Goal: Complete application form: Complete application form

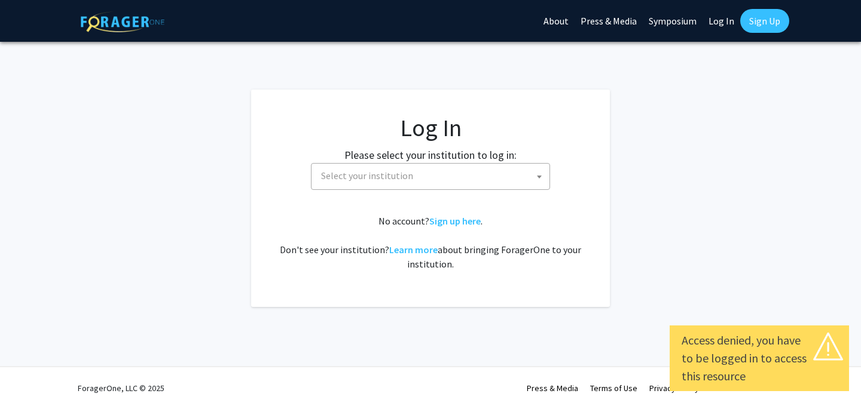
select select
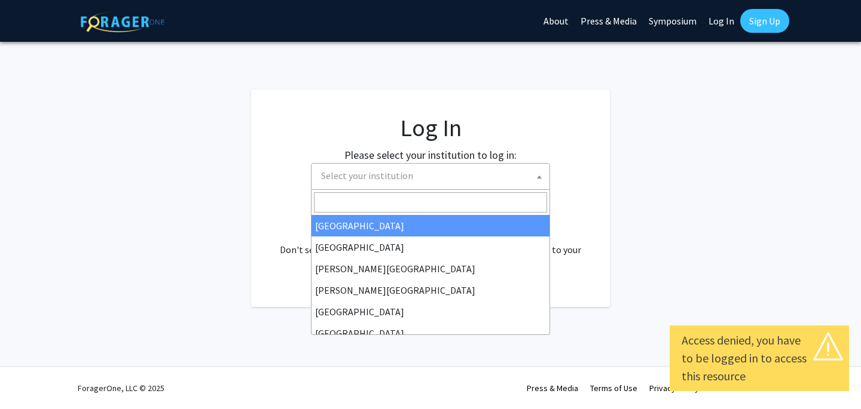
click at [383, 166] on span "Select your institution" at bounding box center [432, 176] width 233 height 25
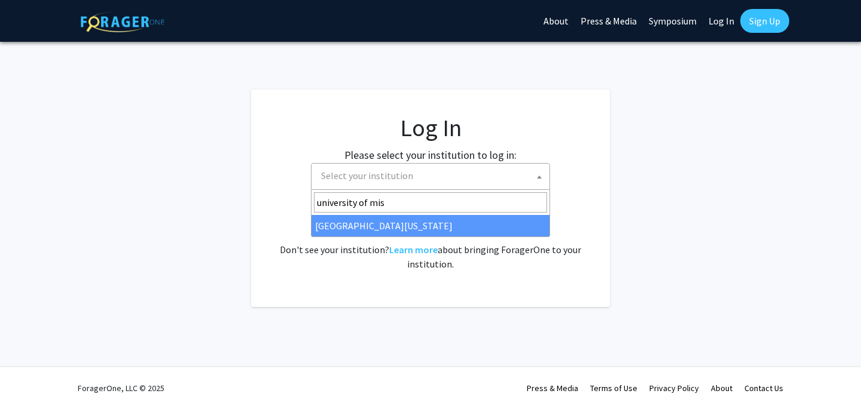
type input "university of mis"
select select "33"
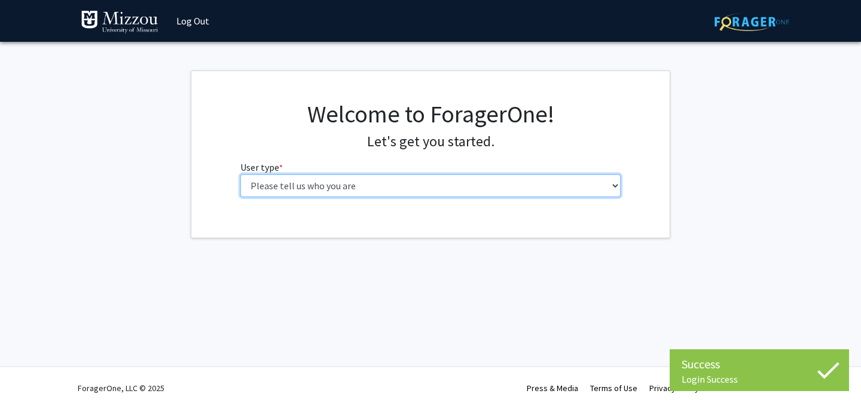
click at [480, 186] on select "Please tell us who you are Undergraduate Student Master's Student Doctoral Cand…" at bounding box center [430, 185] width 381 height 23
select select "5: faculty"
click at [240, 174] on select "Please tell us who you are Undergraduate Student Master's Student Doctoral Cand…" at bounding box center [430, 185] width 381 height 23
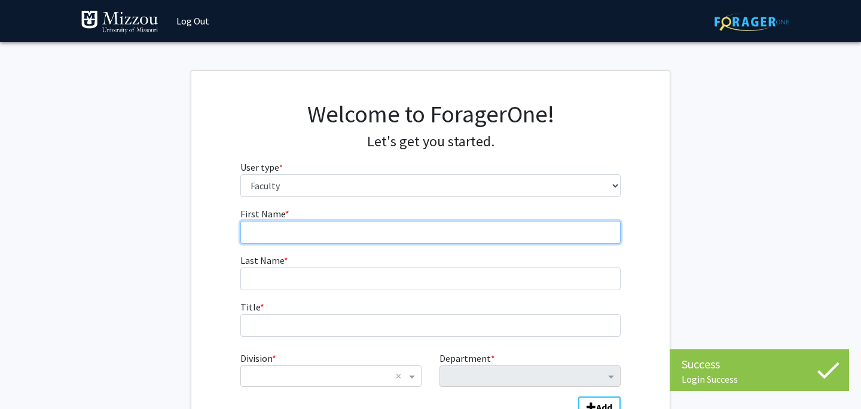
click at [493, 232] on input "First Name * required" at bounding box center [430, 232] width 381 height 23
type input "o"
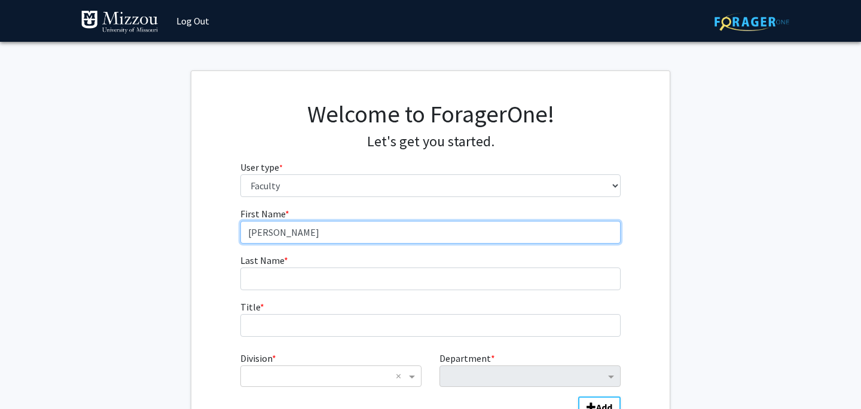
type input "[PERSON_NAME]"
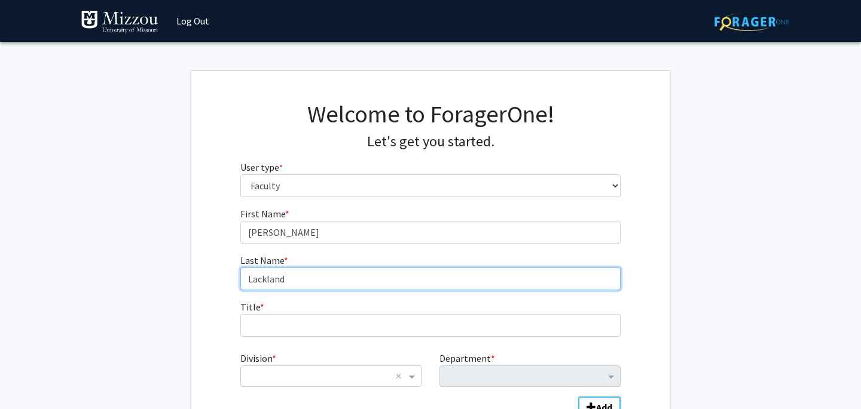
type input "Lackland"
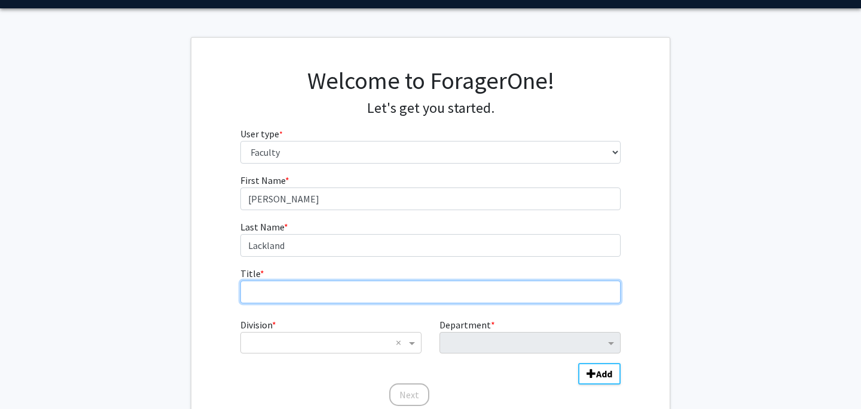
scroll to position [35, 0]
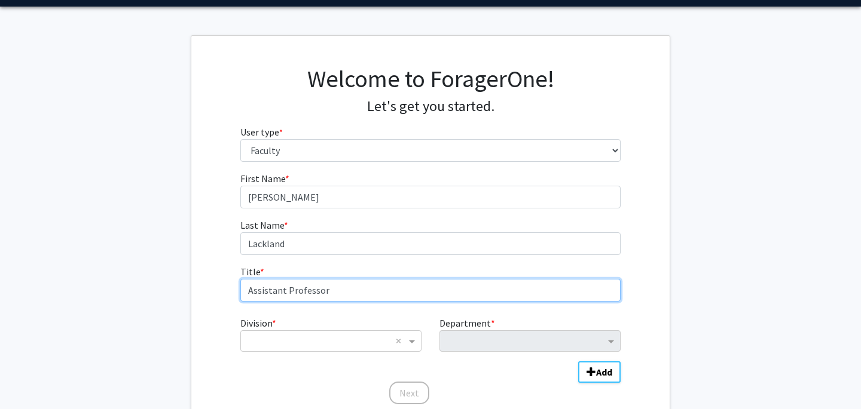
type input "Assistant Professor"
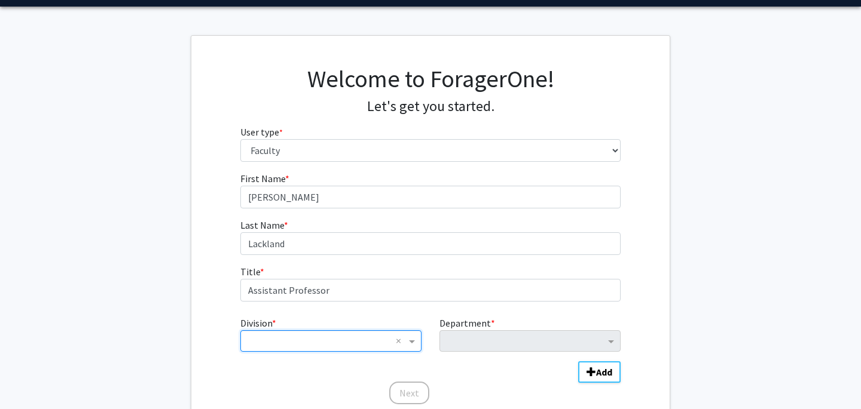
click at [375, 338] on input "Division" at bounding box center [319, 341] width 144 height 14
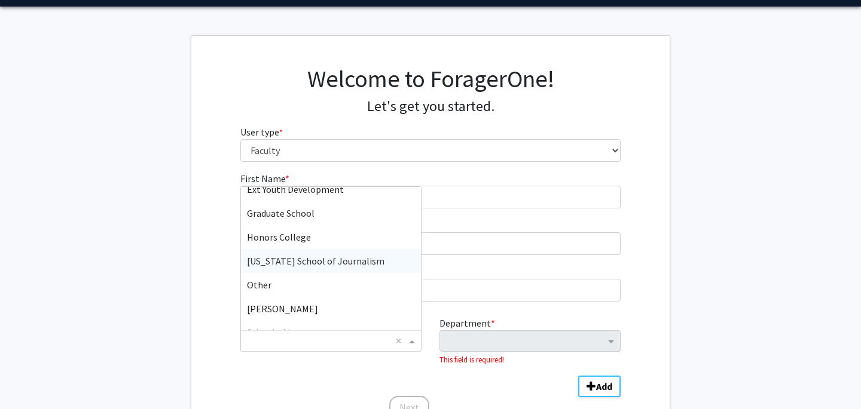
scroll to position [369, 0]
click at [359, 265] on span "[US_STATE] School of Journalism" at bounding box center [315, 260] width 137 height 12
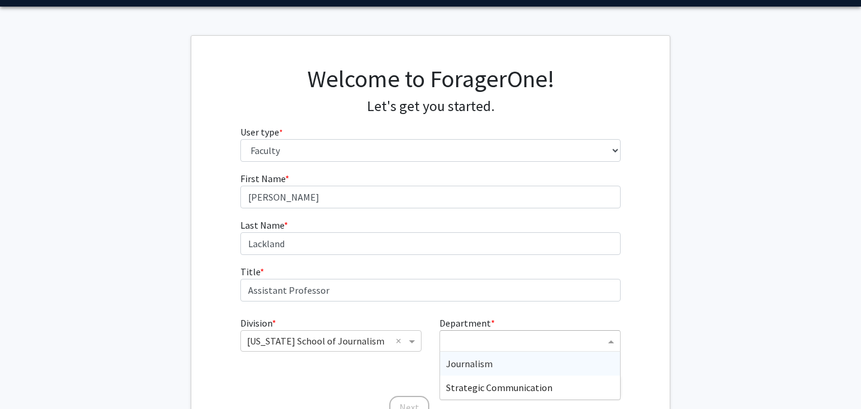
click at [469, 347] on input "Department" at bounding box center [525, 342] width 159 height 14
click at [481, 381] on div "Strategic Communication" at bounding box center [530, 388] width 180 height 24
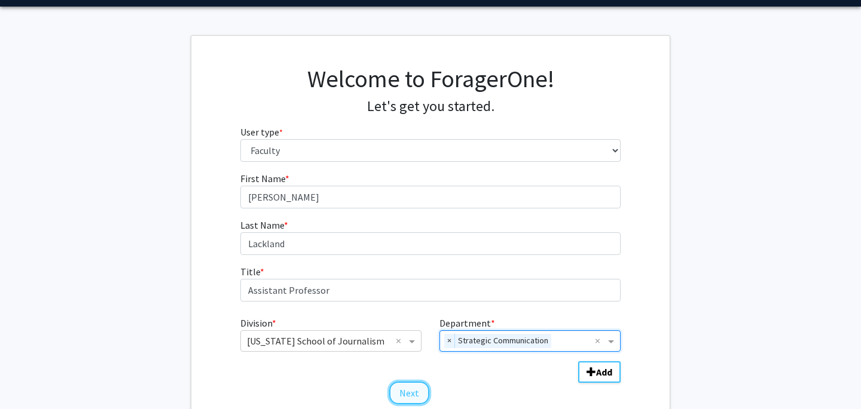
click at [403, 392] on button "Next" at bounding box center [409, 393] width 40 height 23
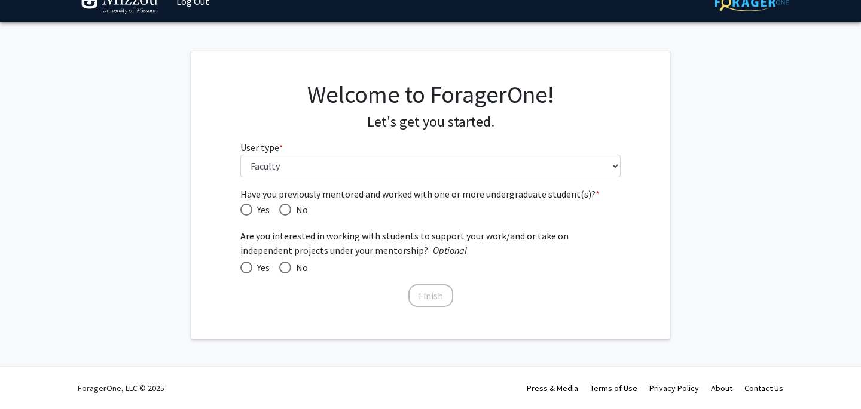
scroll to position [19, 0]
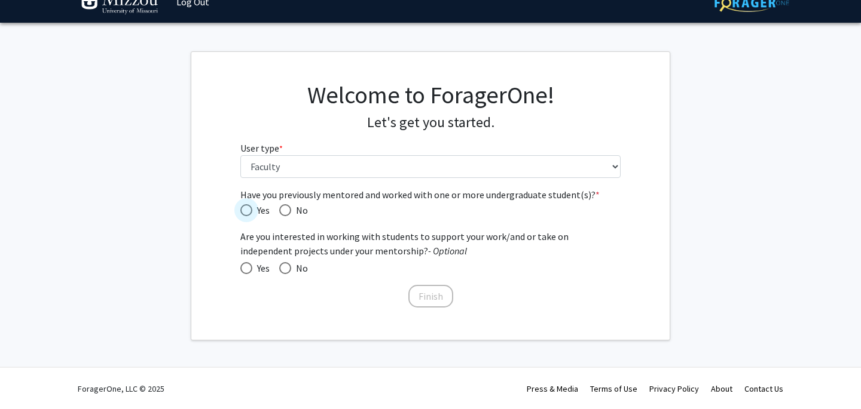
click at [240, 213] on span "Have you previously mentored and worked with one or more undergraduate student(…" at bounding box center [246, 210] width 12 height 12
click at [240, 213] on input "Yes" at bounding box center [246, 210] width 12 height 12
radio input "true"
click at [243, 267] on span at bounding box center [246, 268] width 12 height 12
click at [243, 267] on input "Yes" at bounding box center [246, 268] width 12 height 12
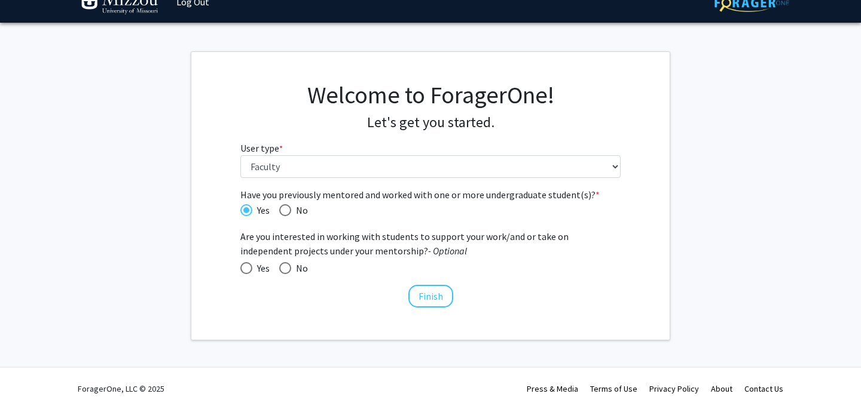
radio input "true"
click at [424, 302] on button "Finish" at bounding box center [430, 296] width 45 height 23
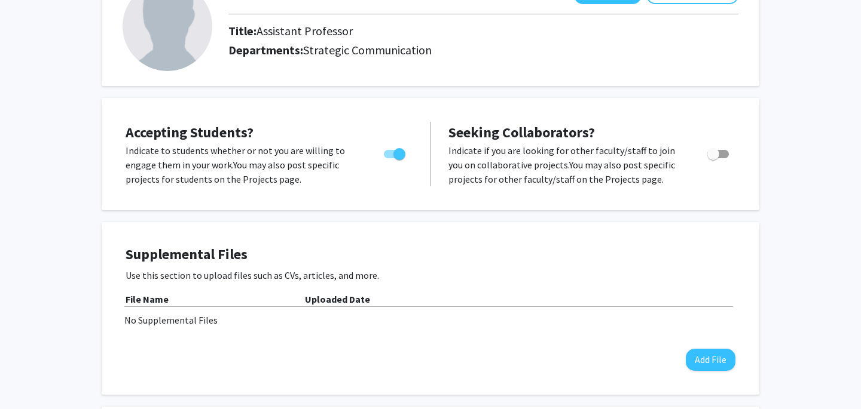
scroll to position [106, 0]
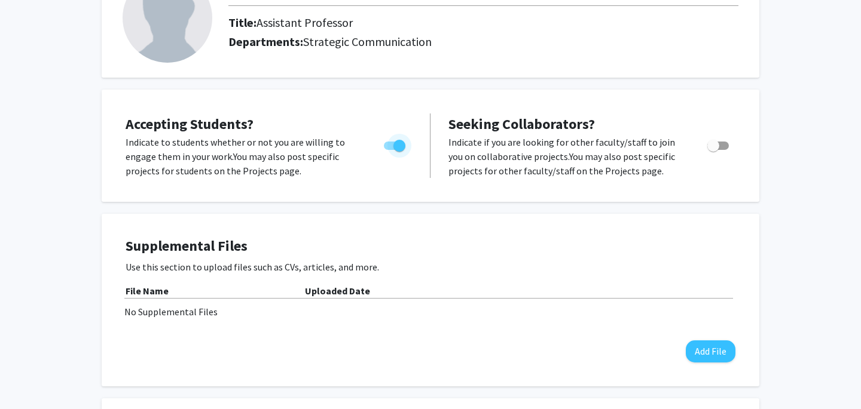
click at [399, 143] on span "Toggle" at bounding box center [399, 146] width 12 height 12
click at [390, 150] on input "Would you like to permit student requests?" at bounding box center [389, 150] width 1 height 1
checkbox input "false"
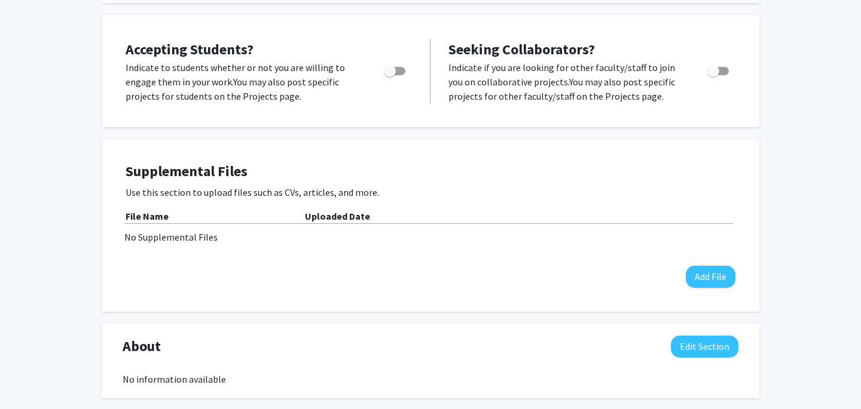
scroll to position [0, 0]
